Goal: Find specific page/section: Find specific page/section

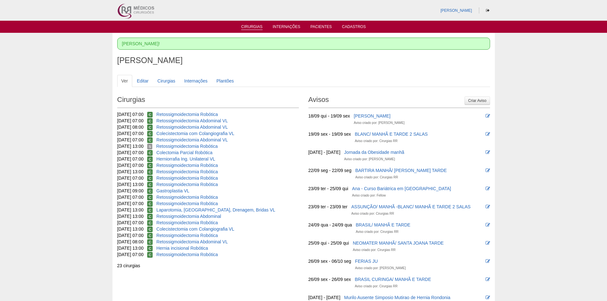
click at [251, 25] on link "Cirurgias" at bounding box center [251, 27] width 21 height 5
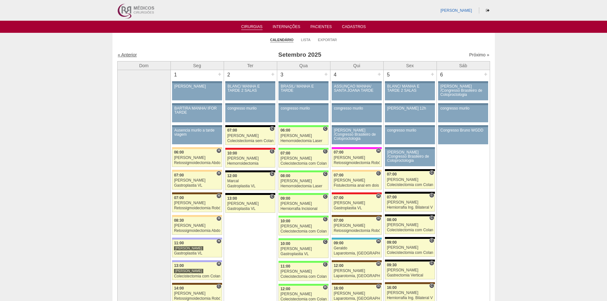
click at [133, 55] on link "« Anterior" at bounding box center [127, 54] width 19 height 5
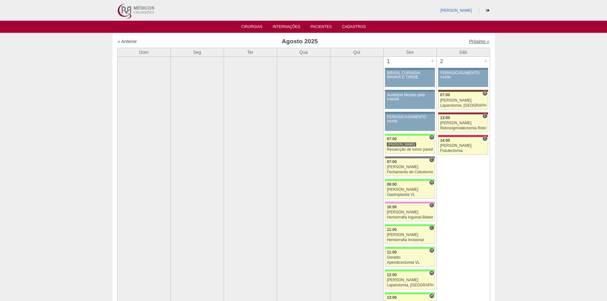
click at [474, 41] on link "Próximo »" at bounding box center [479, 41] width 20 height 5
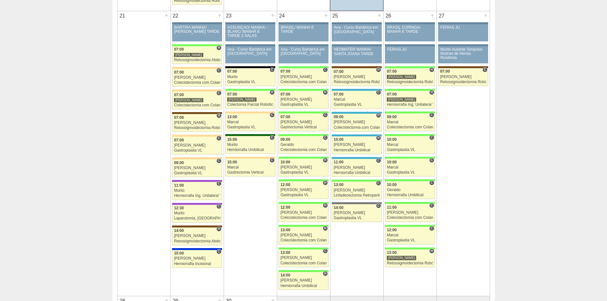
scroll to position [892, 0]
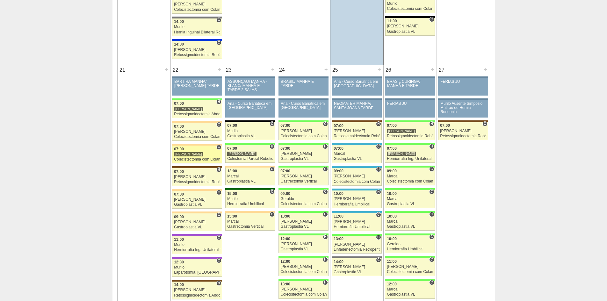
click at [190, 149] on div "07:00" at bounding box center [197, 149] width 46 height 4
